Goal: Information Seeking & Learning: Stay updated

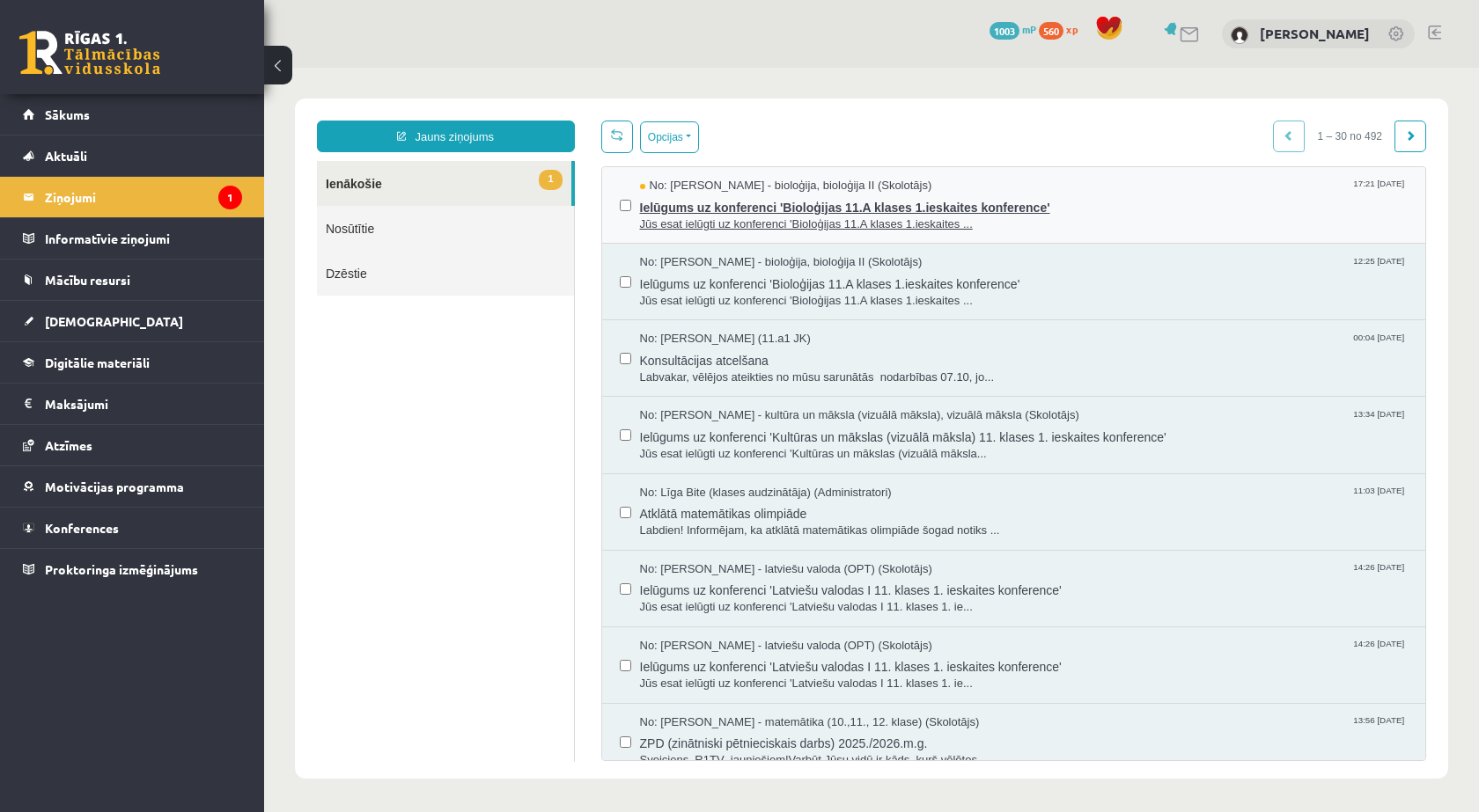
click at [693, 220] on span "Jūs esat ielūgti uz konferenci 'Bioloģijas 11.A klases 1.ieskaites ..." at bounding box center [1024, 225] width 769 height 17
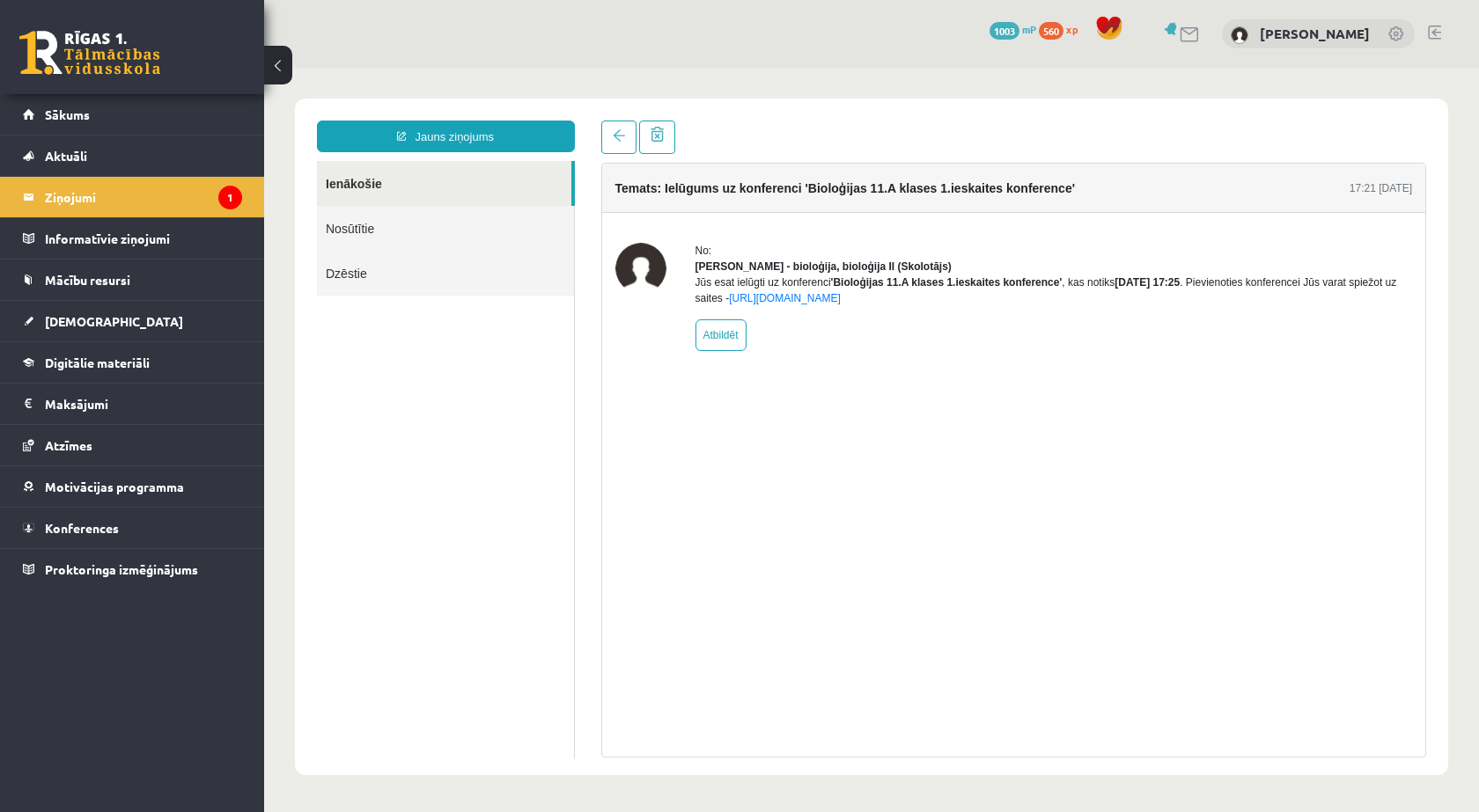
click at [104, 92] on div "7 Dāvanas 1003 mP 560 xp" at bounding box center [132, 46] width 264 height 94
click at [112, 109] on link "Sākums" at bounding box center [133, 114] width 220 height 41
